Goal: Task Accomplishment & Management: Use online tool/utility

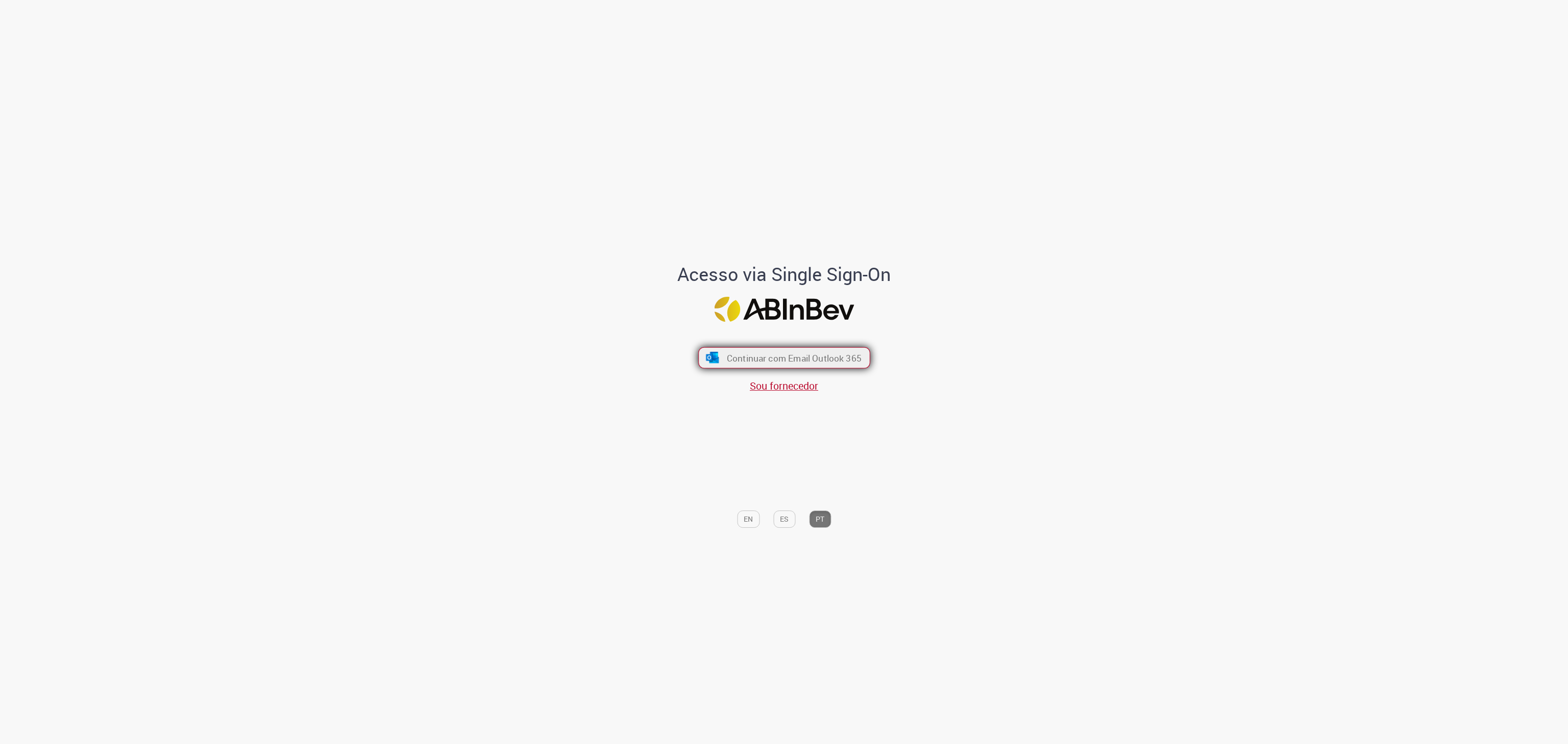
click at [847, 364] on button "Continuar com Email Outlook 365" at bounding box center [784, 358] width 172 height 21
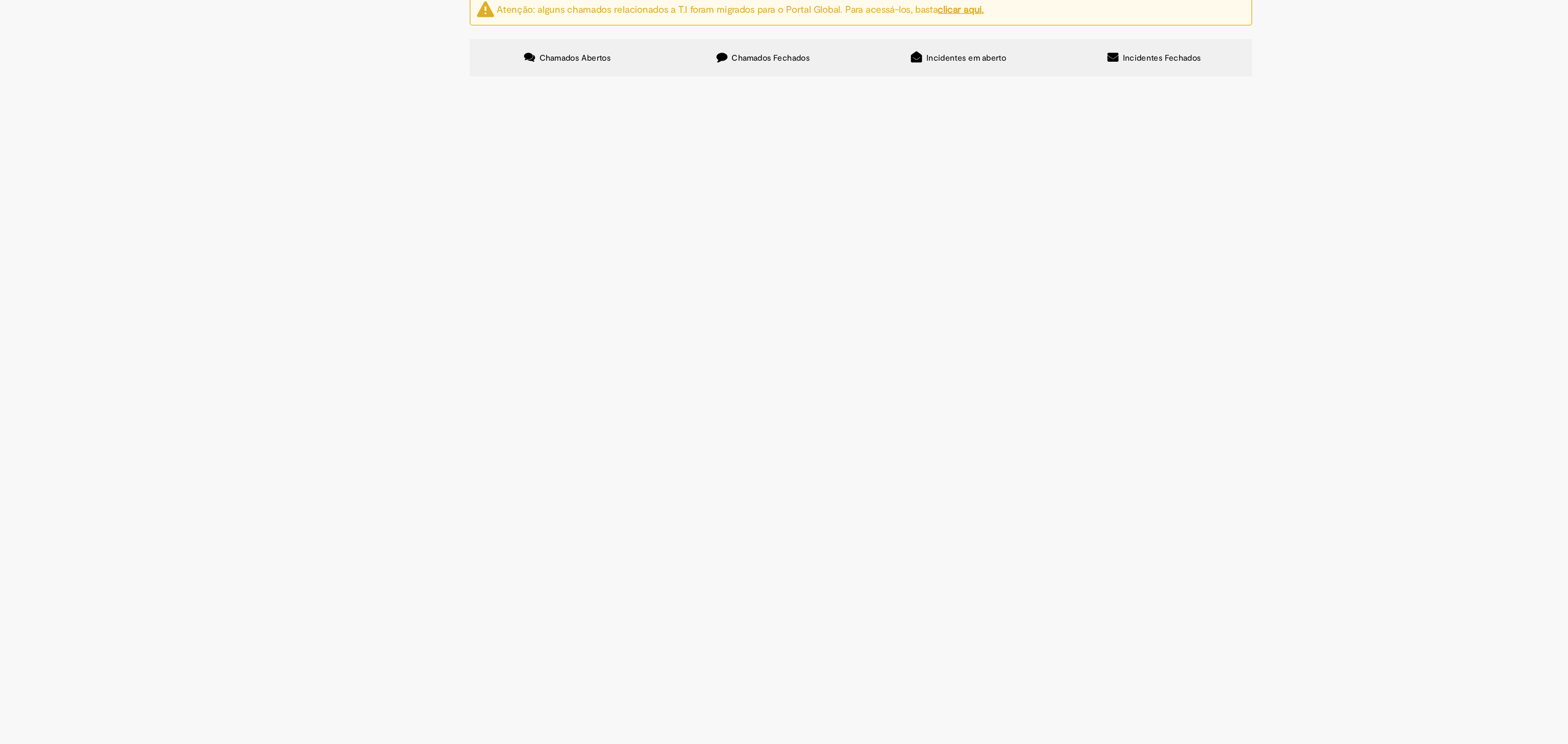
click at [0, 0] on td "Estrutura Organizacional" at bounding box center [0, 0] width 0 height 0
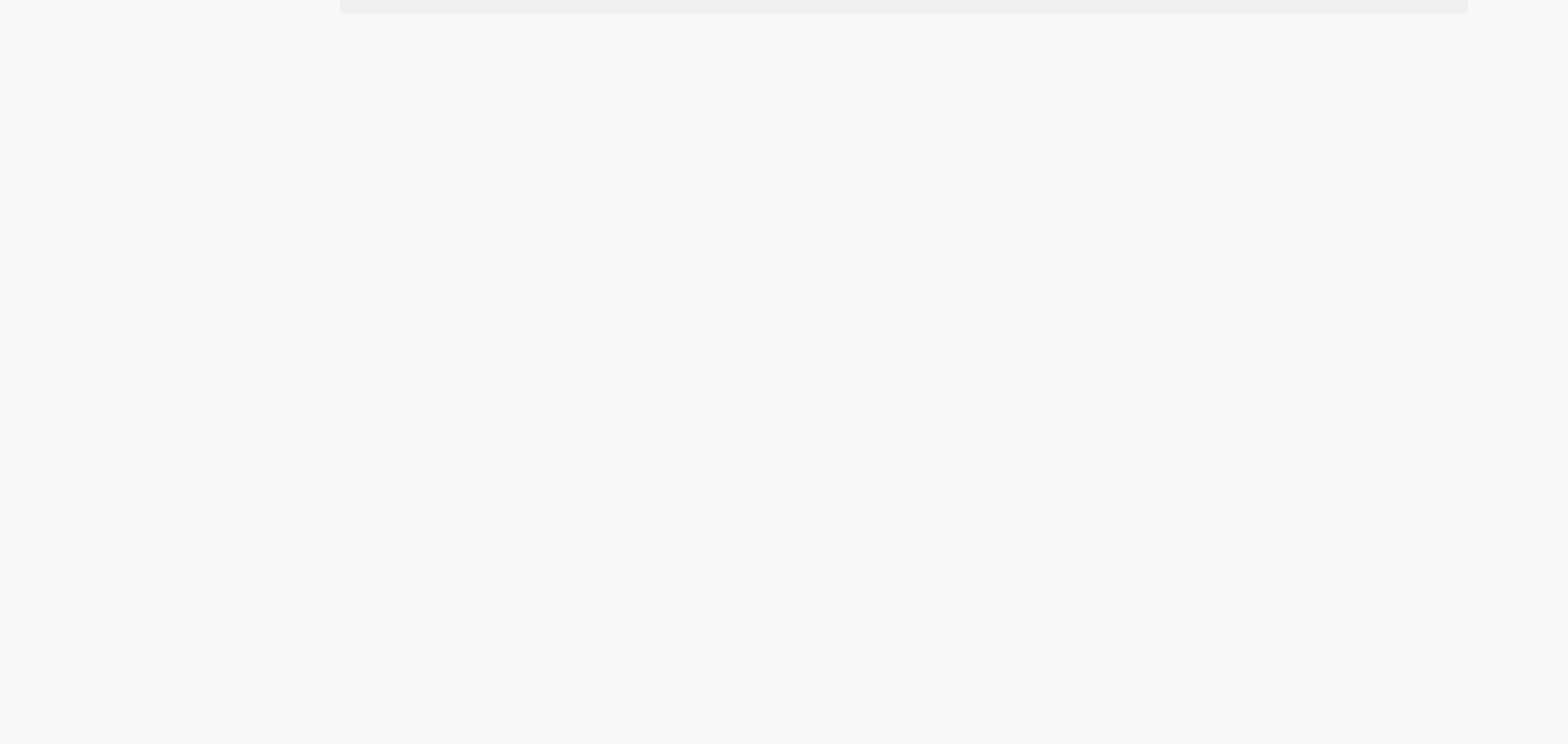
click at [0, 0] on span "Boa tarde, solicito o [MEDICAL_DATA] de alteração do cargo do Rhian. Como a mud…" at bounding box center [0, 0] width 0 height 0
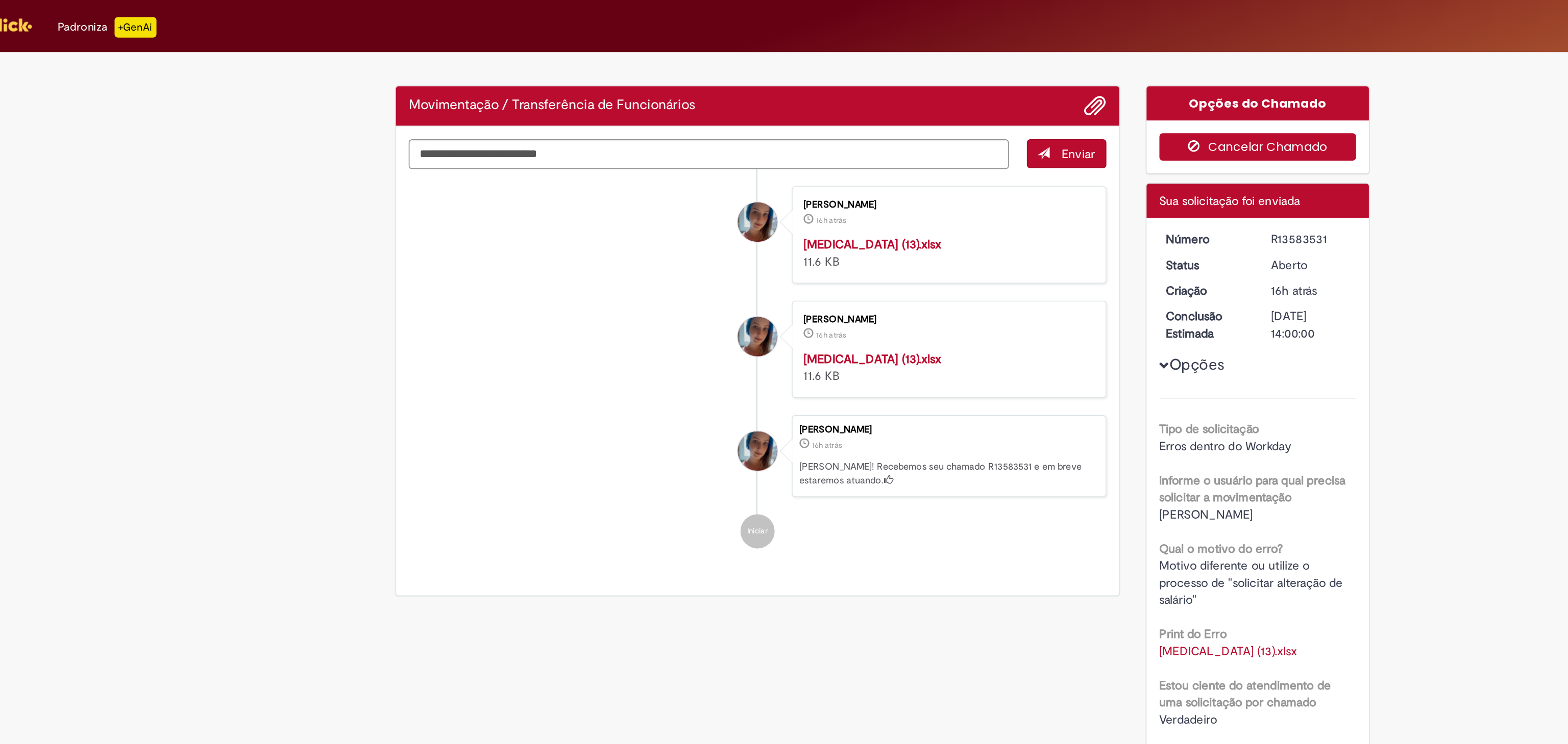
click at [979, 87] on button "Cancelar Chamado" at bounding box center [1009, 88] width 118 height 16
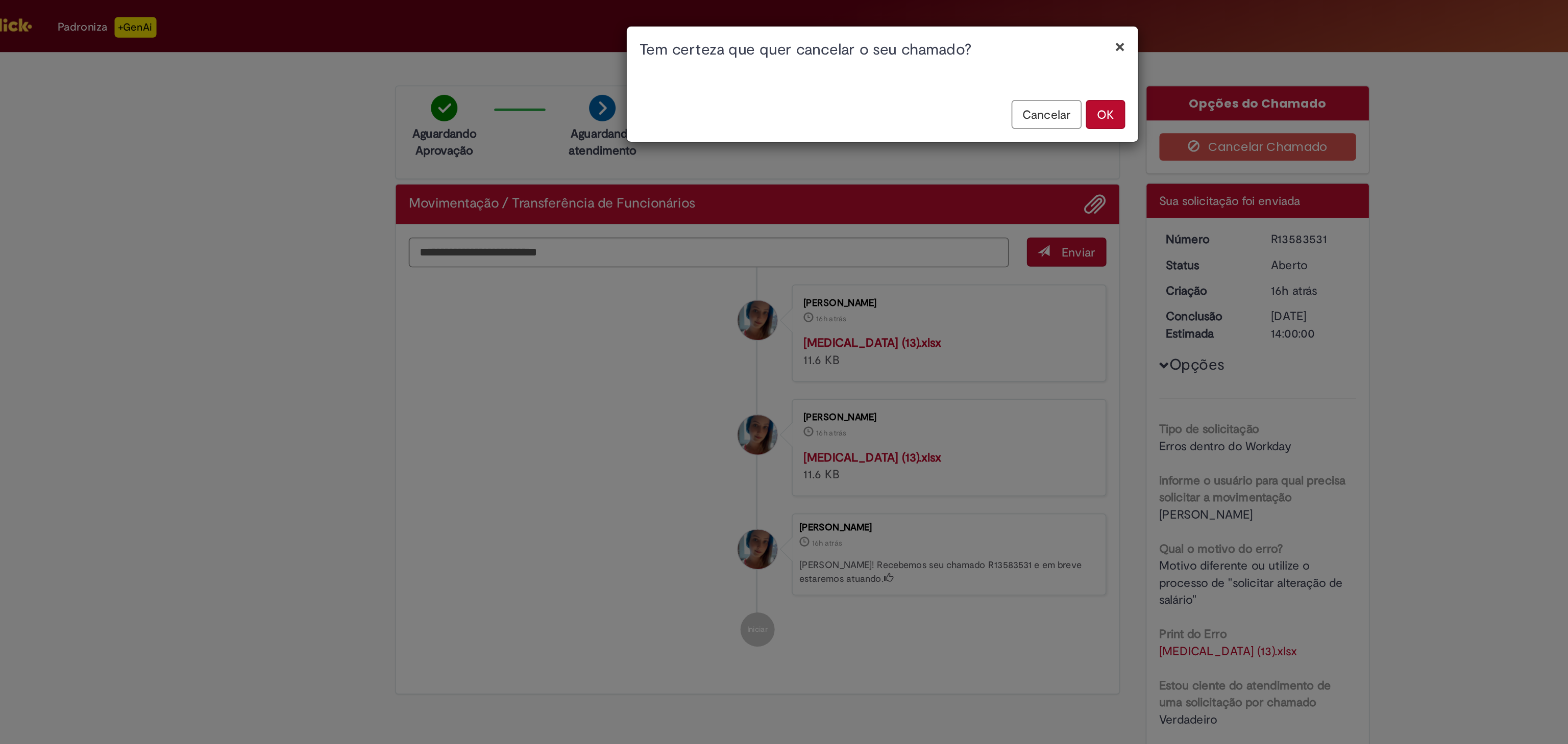
click at [911, 71] on button "OK" at bounding box center [917, 68] width 24 height 18
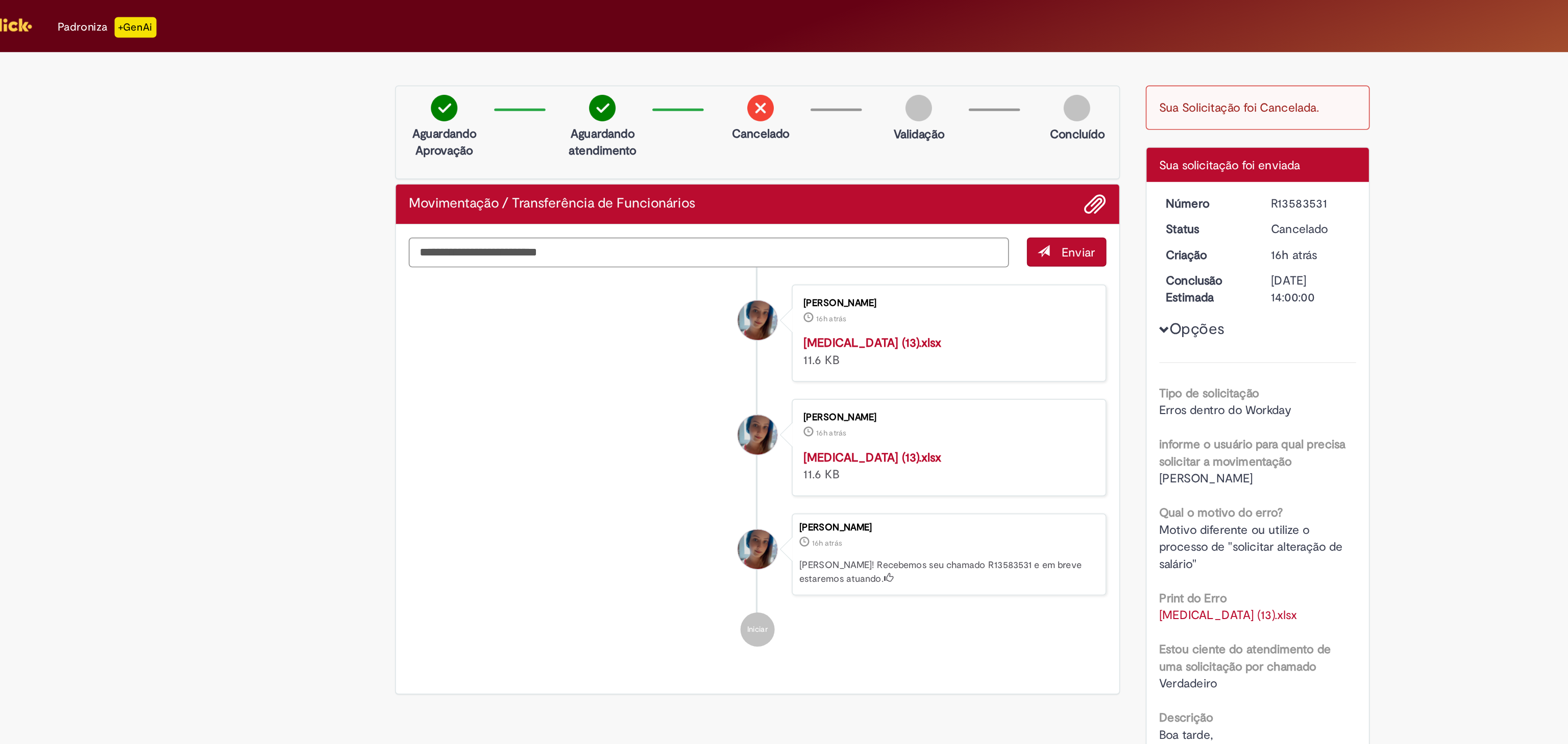
click at [384, 91] on div "Verificar Código de Barras Aguardando Aprovação Aguardando atendimento Cancelad…" at bounding box center [784, 333] width 1568 height 565
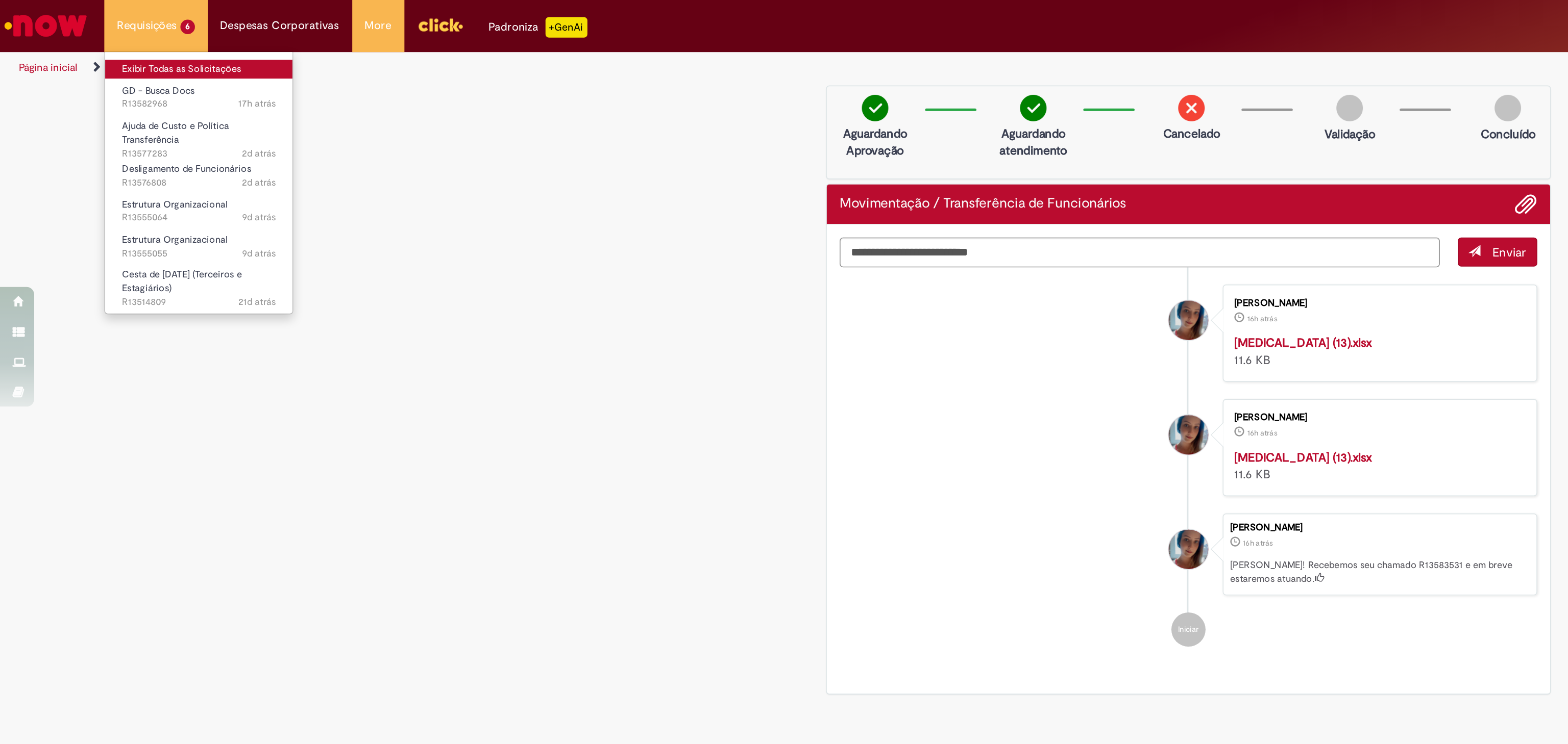
click at [102, 38] on link "Exibir Todas as Solicitações" at bounding box center [119, 41] width 112 height 11
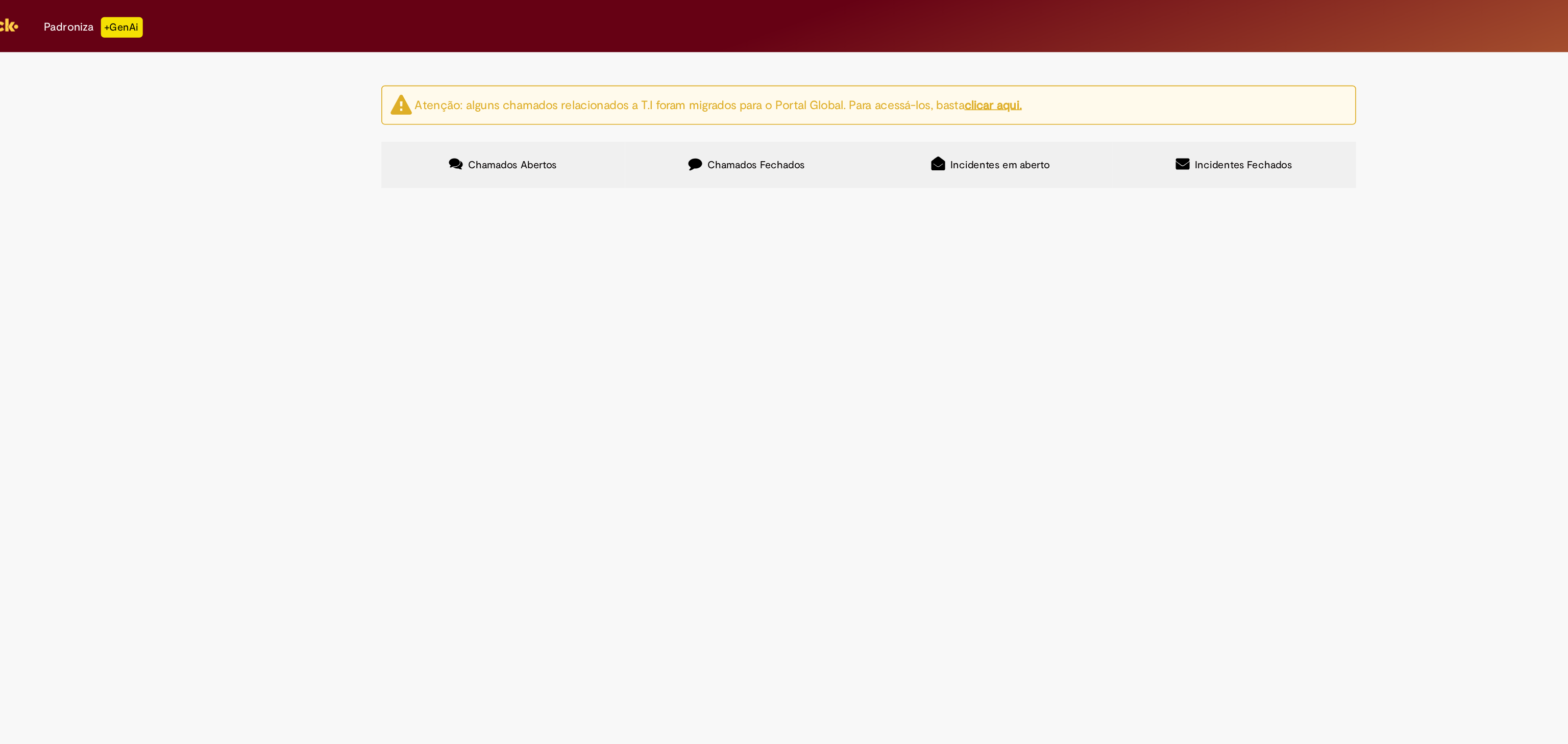
click at [0, 0] on span "Bom dia, dado que a janela de admissão mudou precisamos cancelar esse desligame…" at bounding box center [0, 0] width 0 height 0
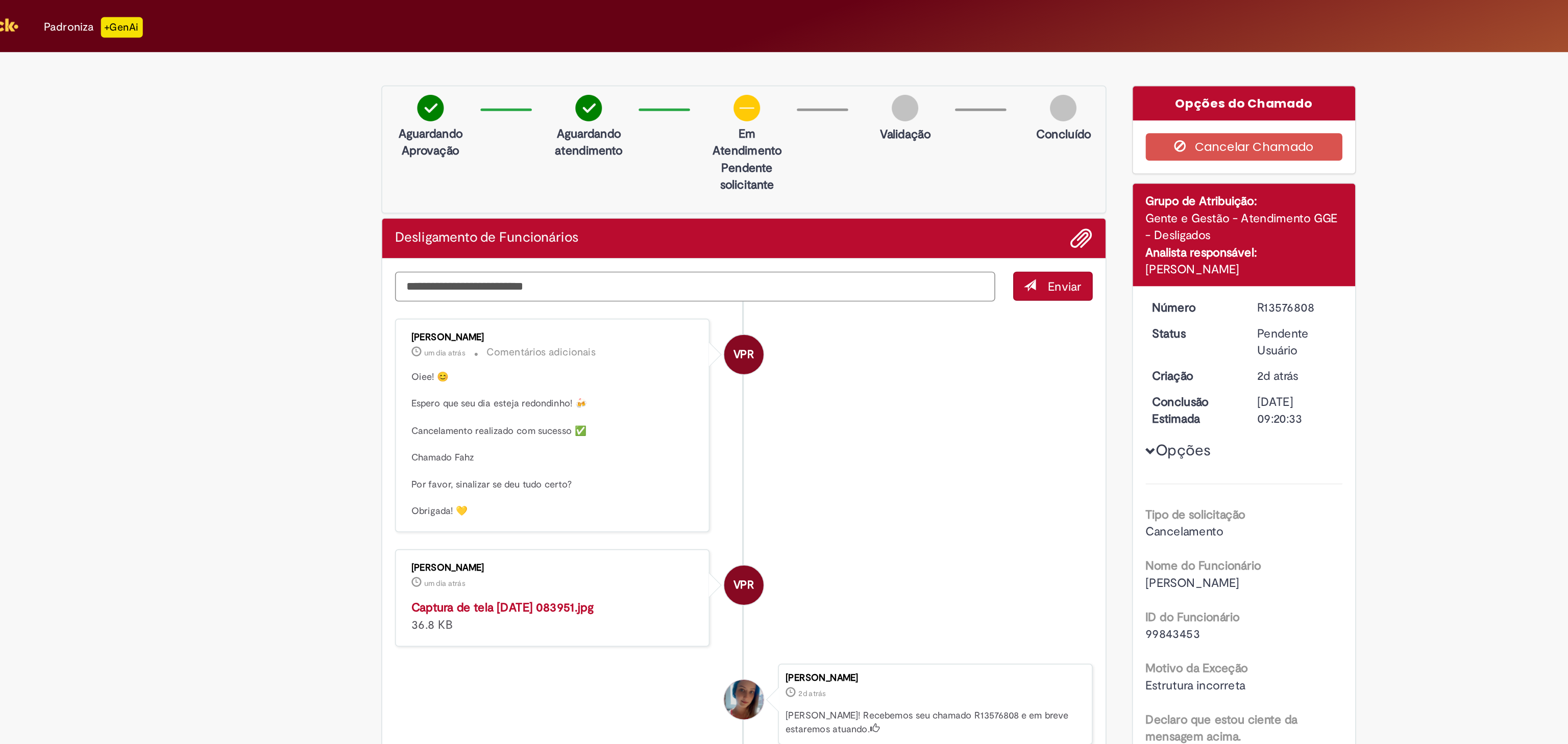
click at [651, 98] on div "Verificar Código de Barras Aguardando Aprovação Aguardando atendimento Em Atend…" at bounding box center [709, 280] width 448 height 459
type textarea "**********"
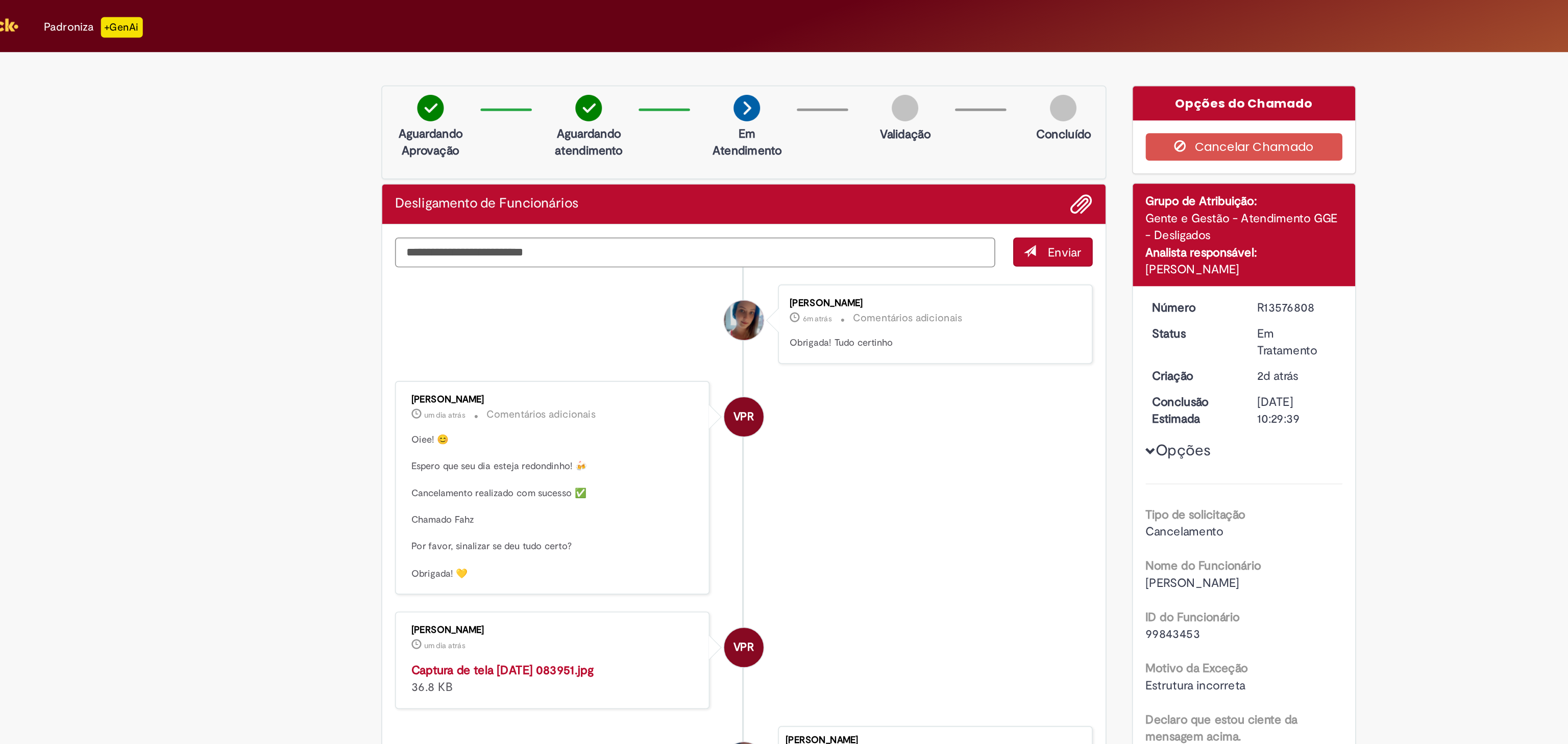
click at [433, 142] on div "Verificar Código de Barras Aguardando Aprovação Aguardando atendimento Em Atend…" at bounding box center [784, 360] width 1568 height 617
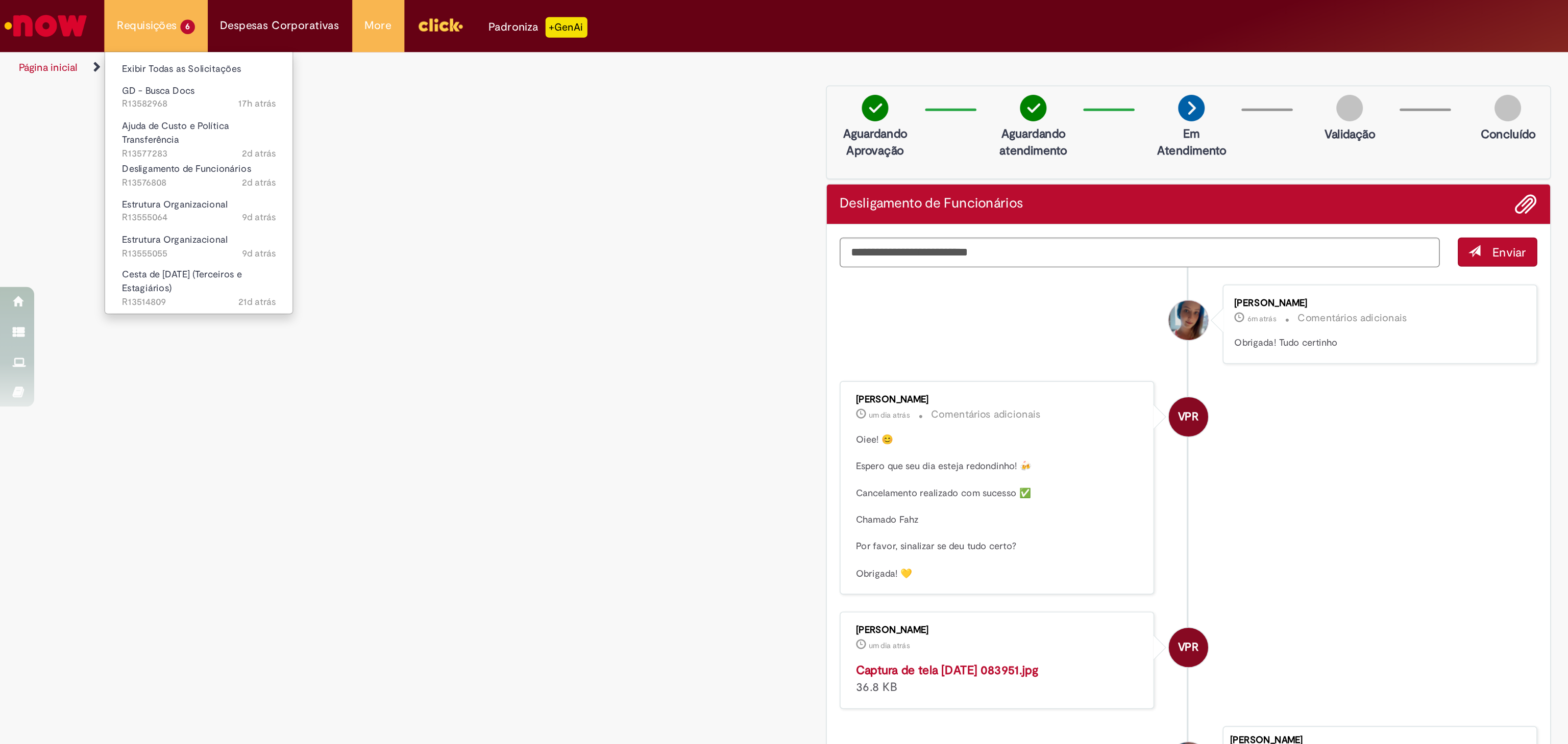
click at [114, 35] on li "Exibir Todas as Solicitações" at bounding box center [119, 40] width 112 height 13
click at [116, 37] on link "Exibir Todas as Solicitações" at bounding box center [119, 41] width 112 height 11
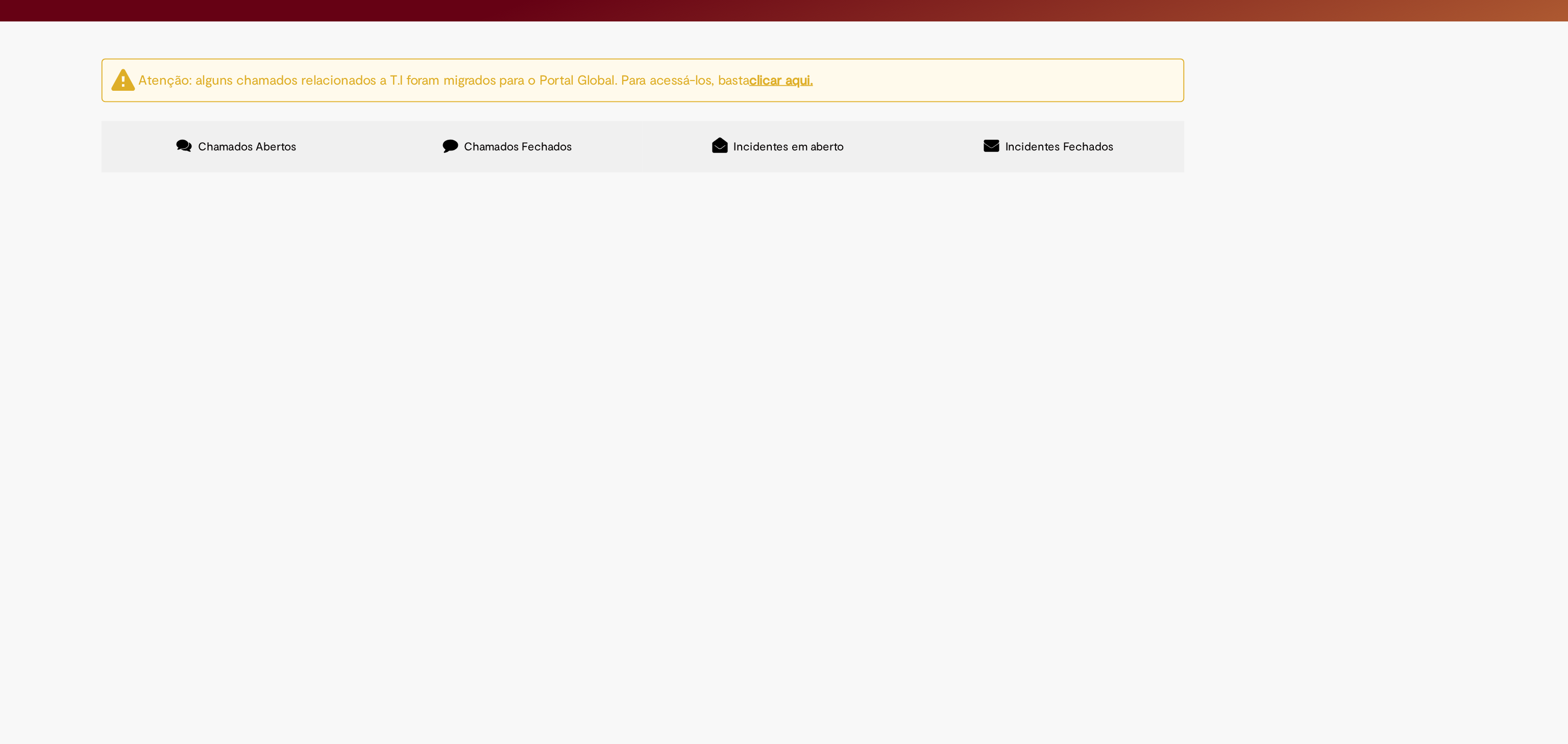
click at [1198, 116] on div "Atenção: alguns chamados relacionados a T.I foram migrados para o Portal Global…" at bounding box center [784, 83] width 1568 height 64
